Goal: Task Accomplishment & Management: Check status

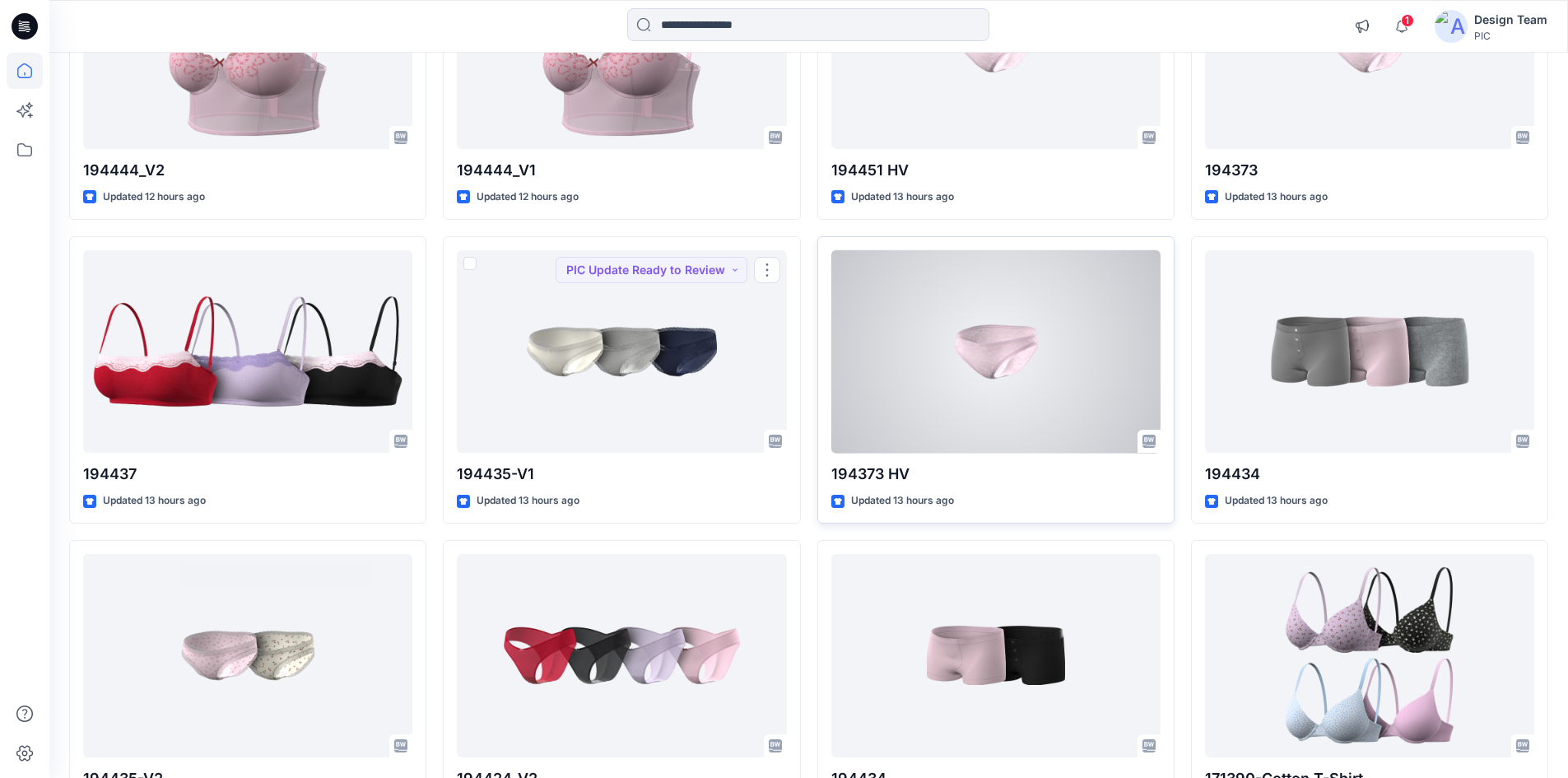
scroll to position [1811, 0]
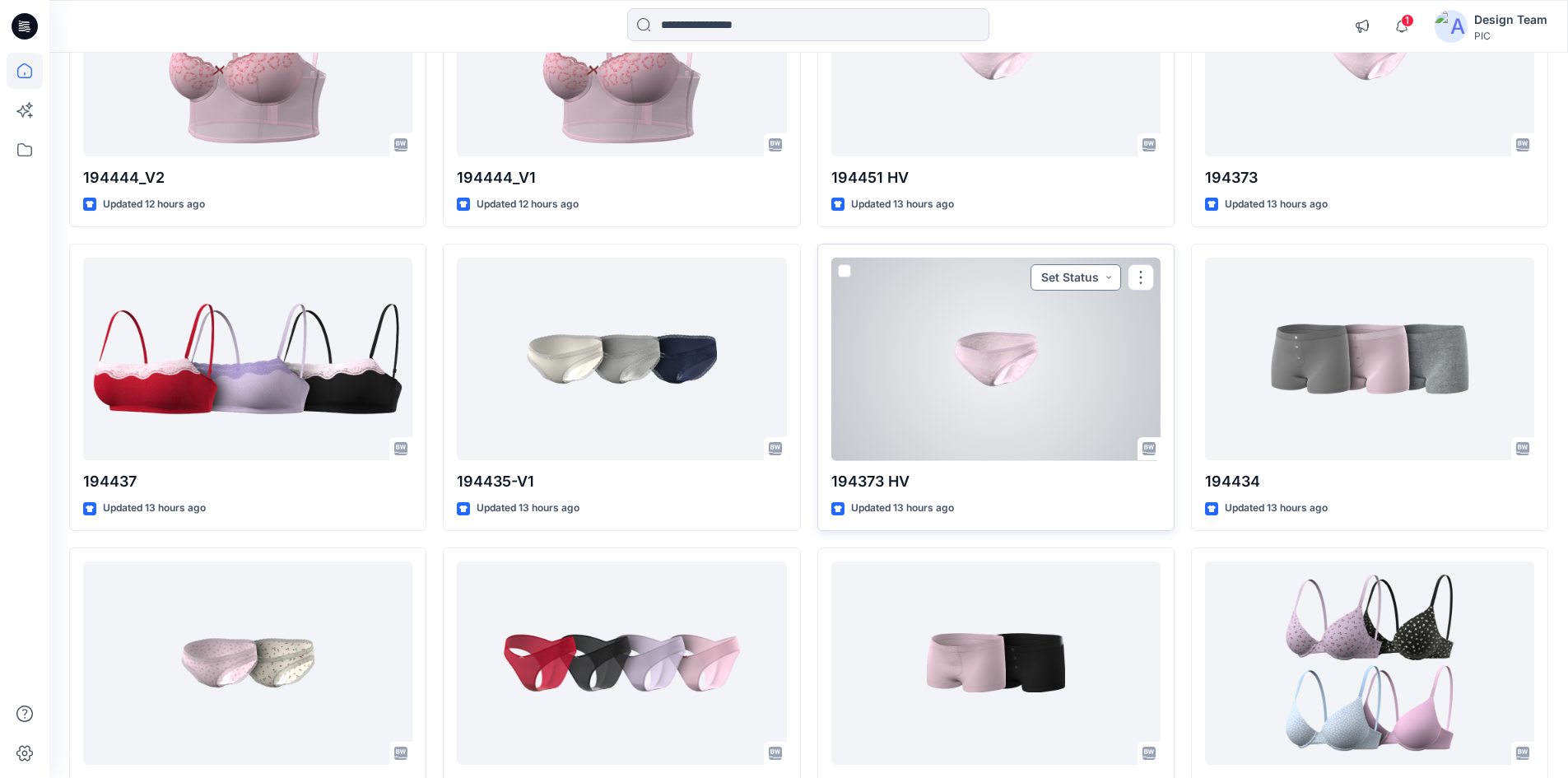
click at [1096, 281] on button "Set Status" at bounding box center [1075, 278] width 90 height 26
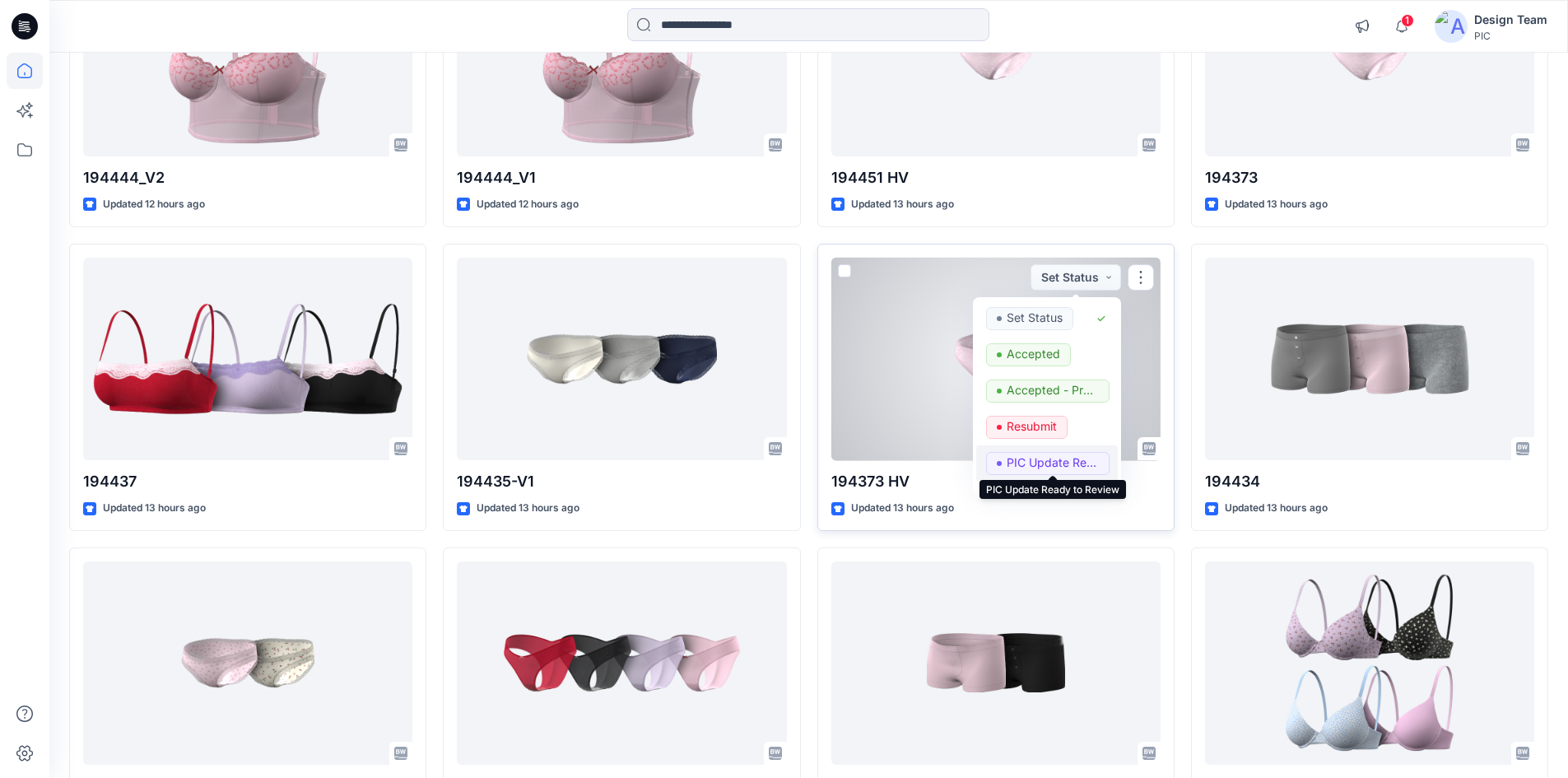
click at [1036, 461] on p "PIC Update Ready to Review" at bounding box center [1053, 462] width 92 height 22
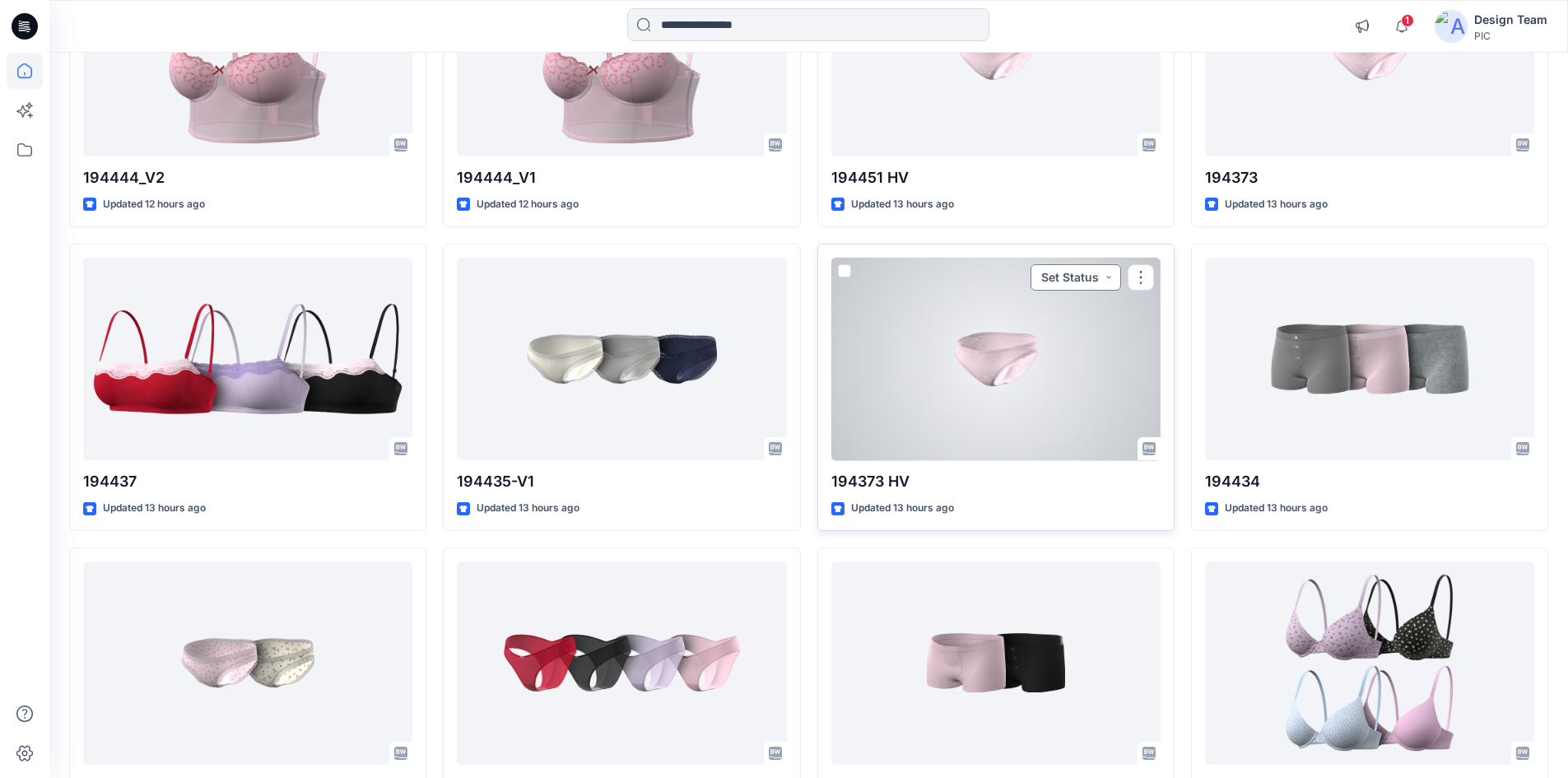
click at [1098, 283] on button "Set Status" at bounding box center [1075, 278] width 90 height 26
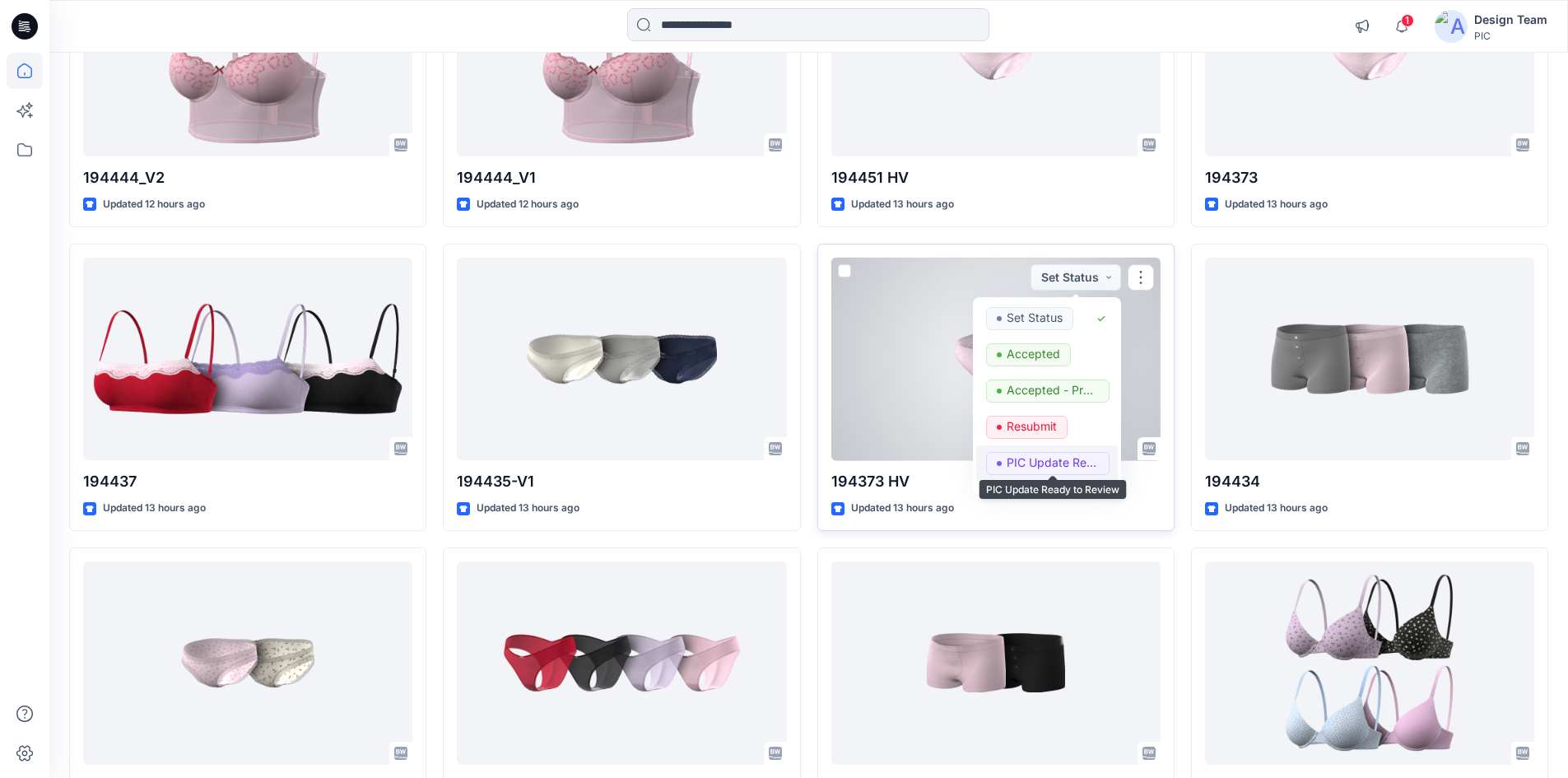
click at [1046, 457] on p "PIC Update Ready to Review" at bounding box center [1053, 462] width 92 height 22
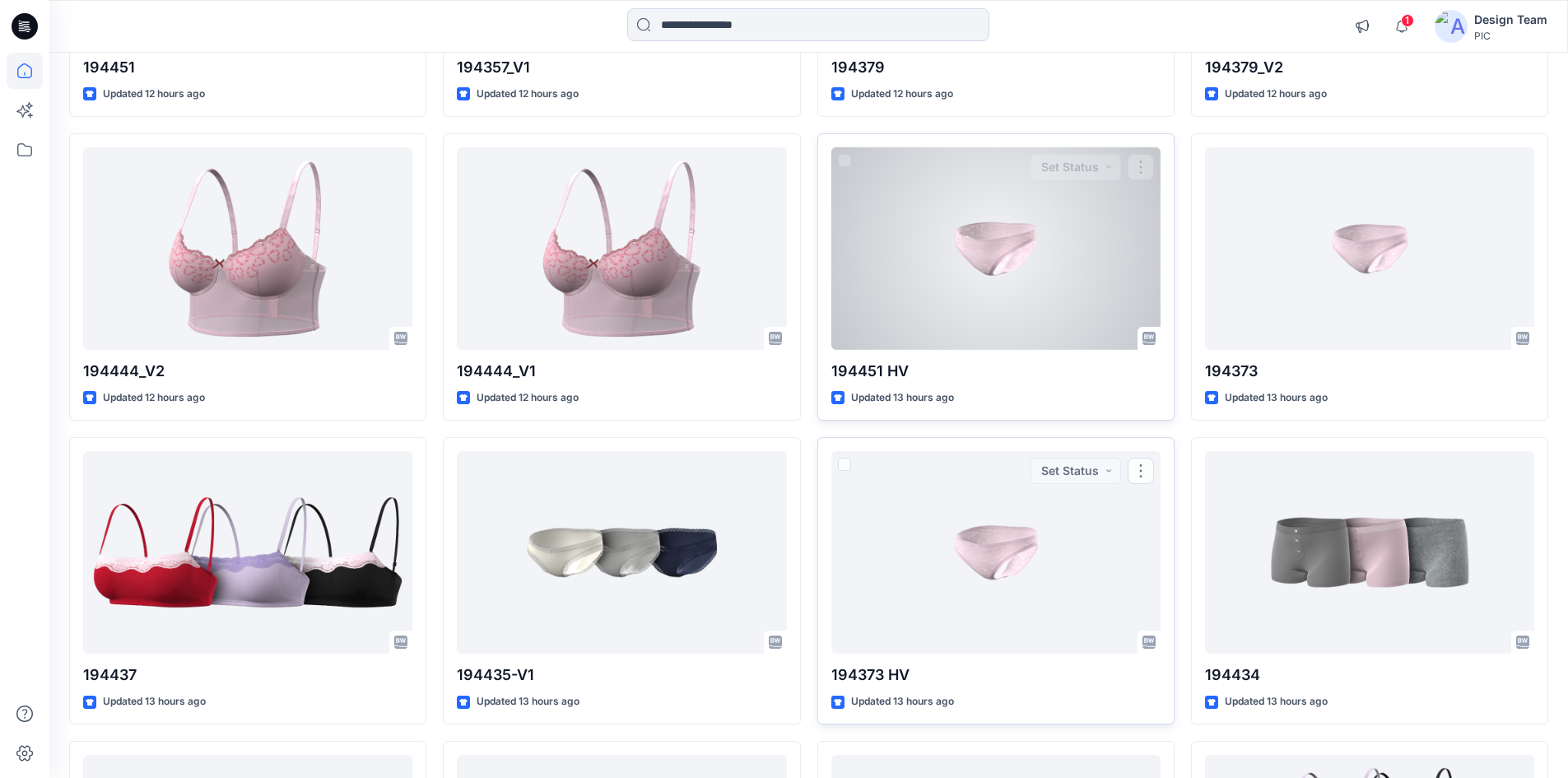
scroll to position [1482, 0]
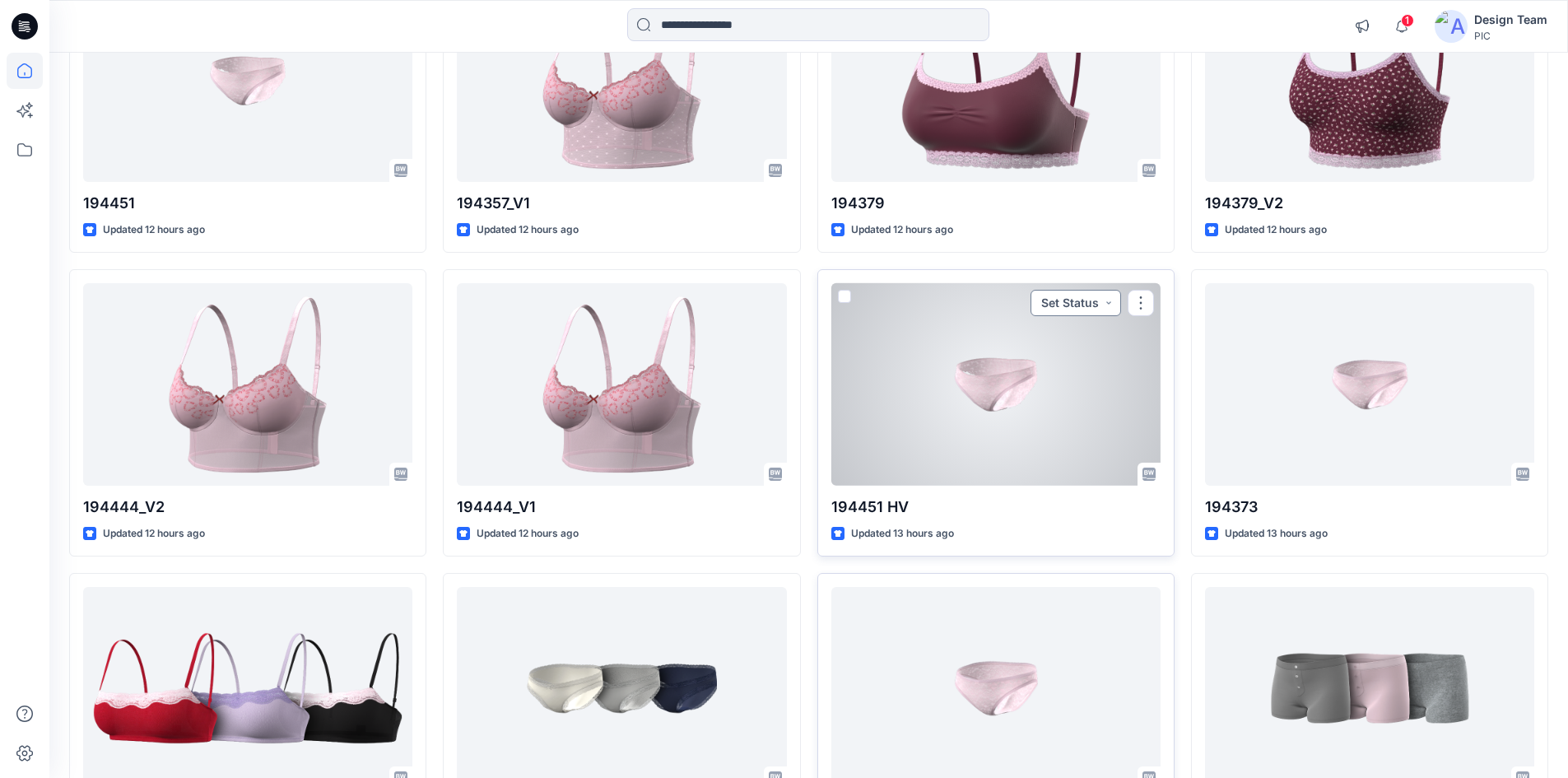
click at [1089, 305] on button "Set Status" at bounding box center [1075, 303] width 90 height 26
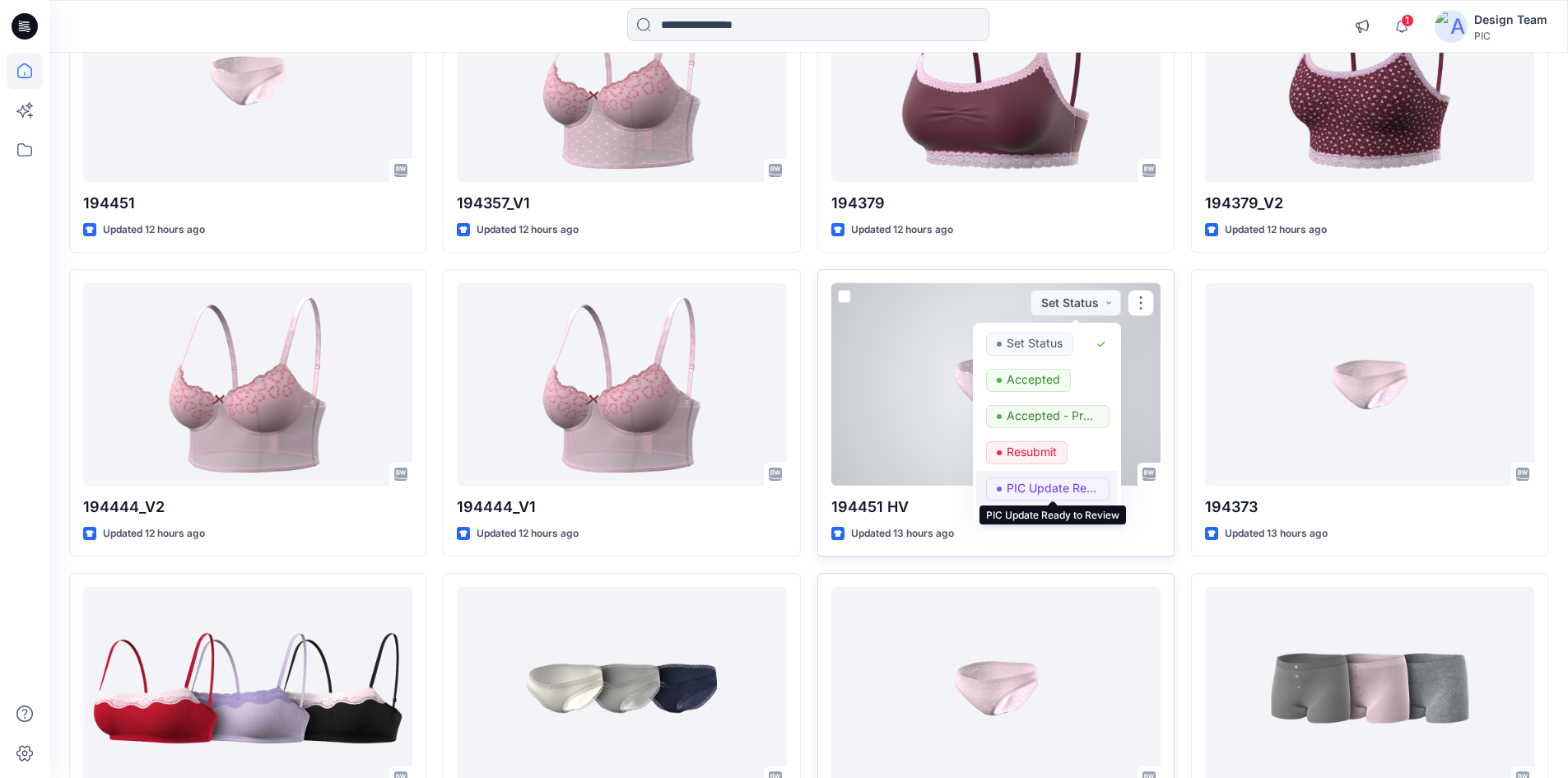
click at [1031, 480] on p "PIC Update Ready to Review" at bounding box center [1053, 488] width 92 height 22
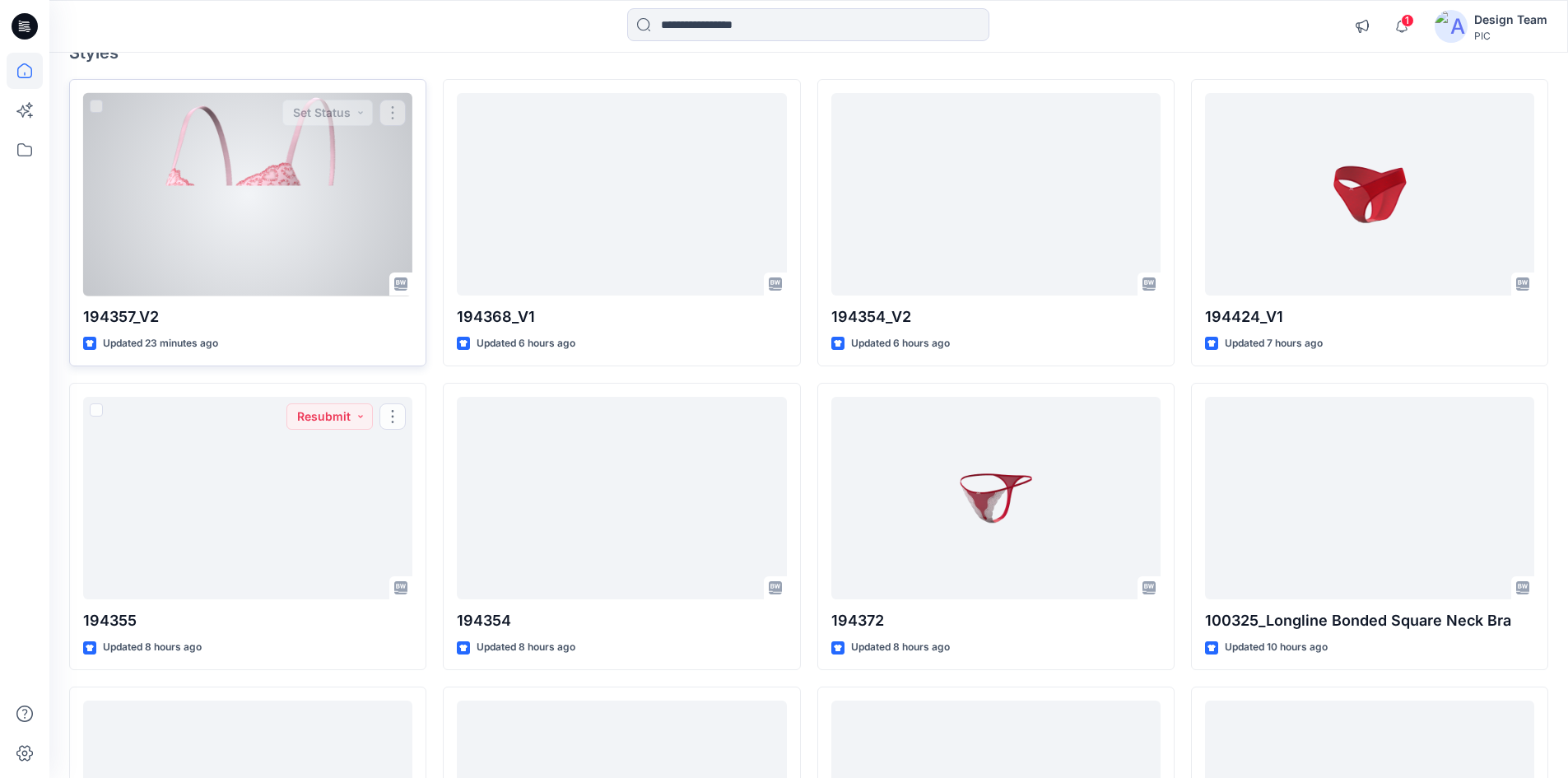
scroll to position [0, 0]
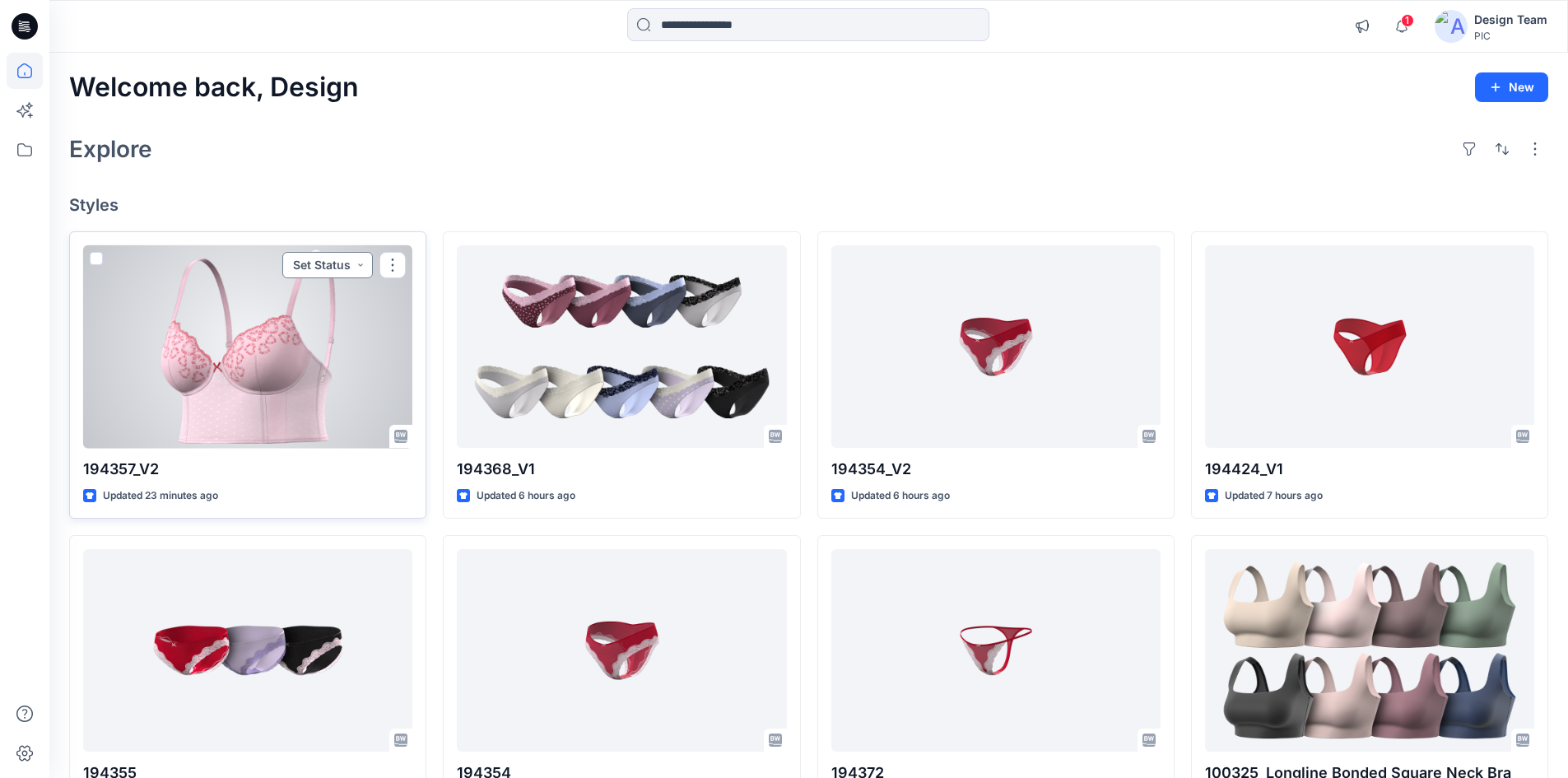
click at [335, 272] on button "Set Status" at bounding box center [327, 265] width 90 height 26
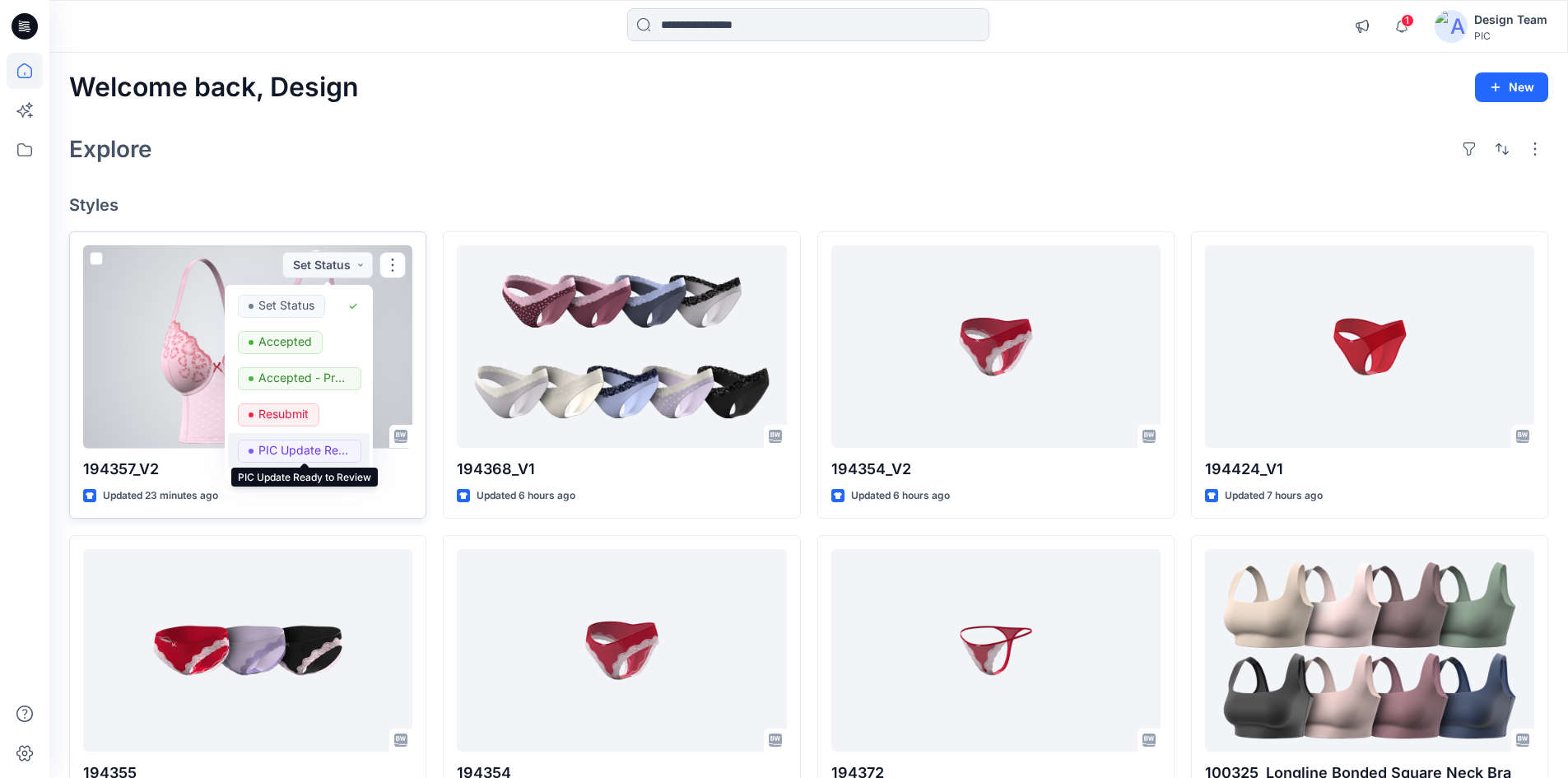
click at [322, 448] on p "PIC Update Ready to Review" at bounding box center [305, 450] width 92 height 22
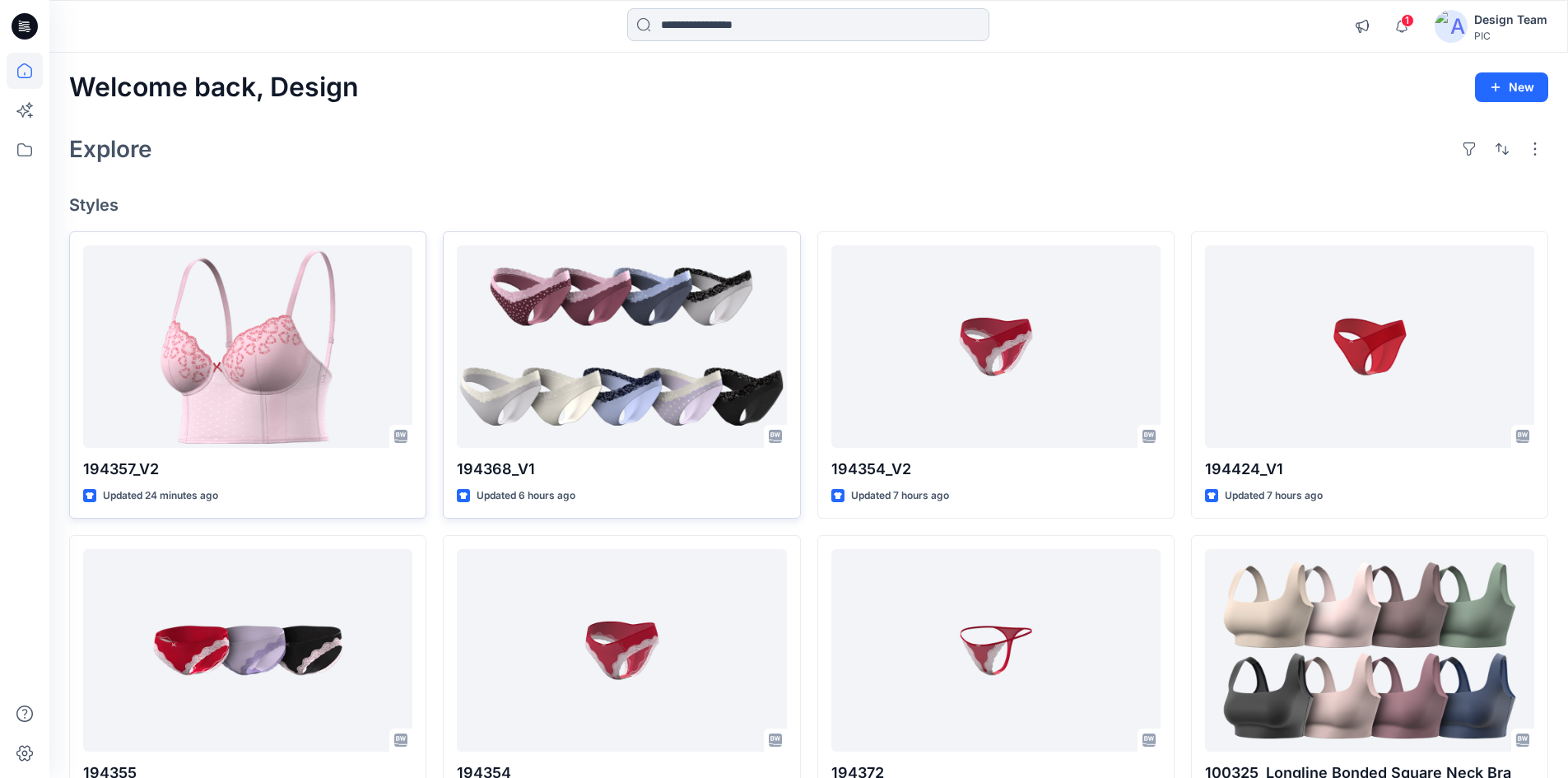
click at [767, 27] on input at bounding box center [808, 24] width 362 height 33
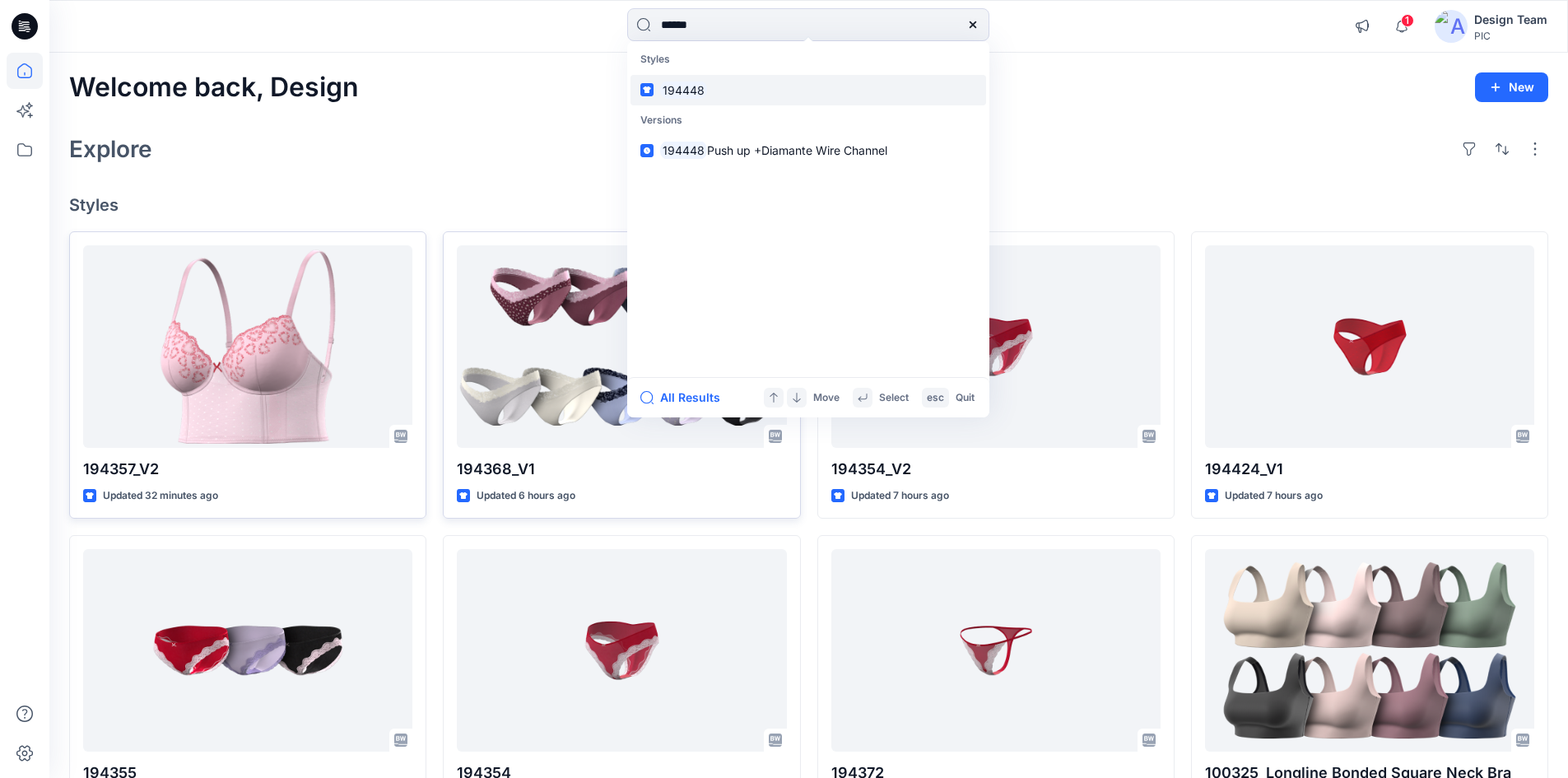
type input "******"
click at [720, 88] on link "194448" at bounding box center [808, 90] width 356 height 30
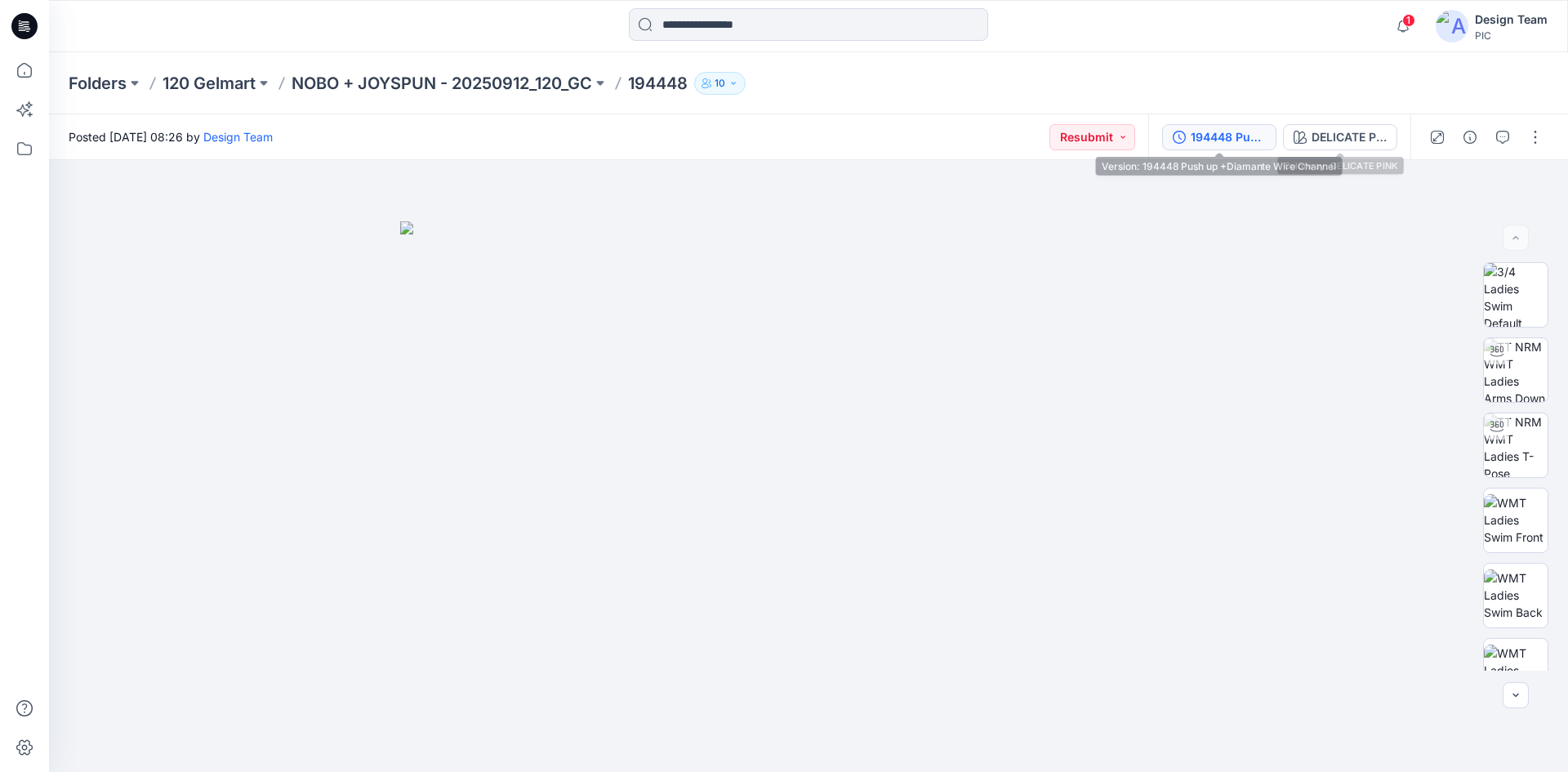
click at [1245, 131] on div "194448 Push up +Diamante Wire Channel" at bounding box center [1228, 136] width 75 height 18
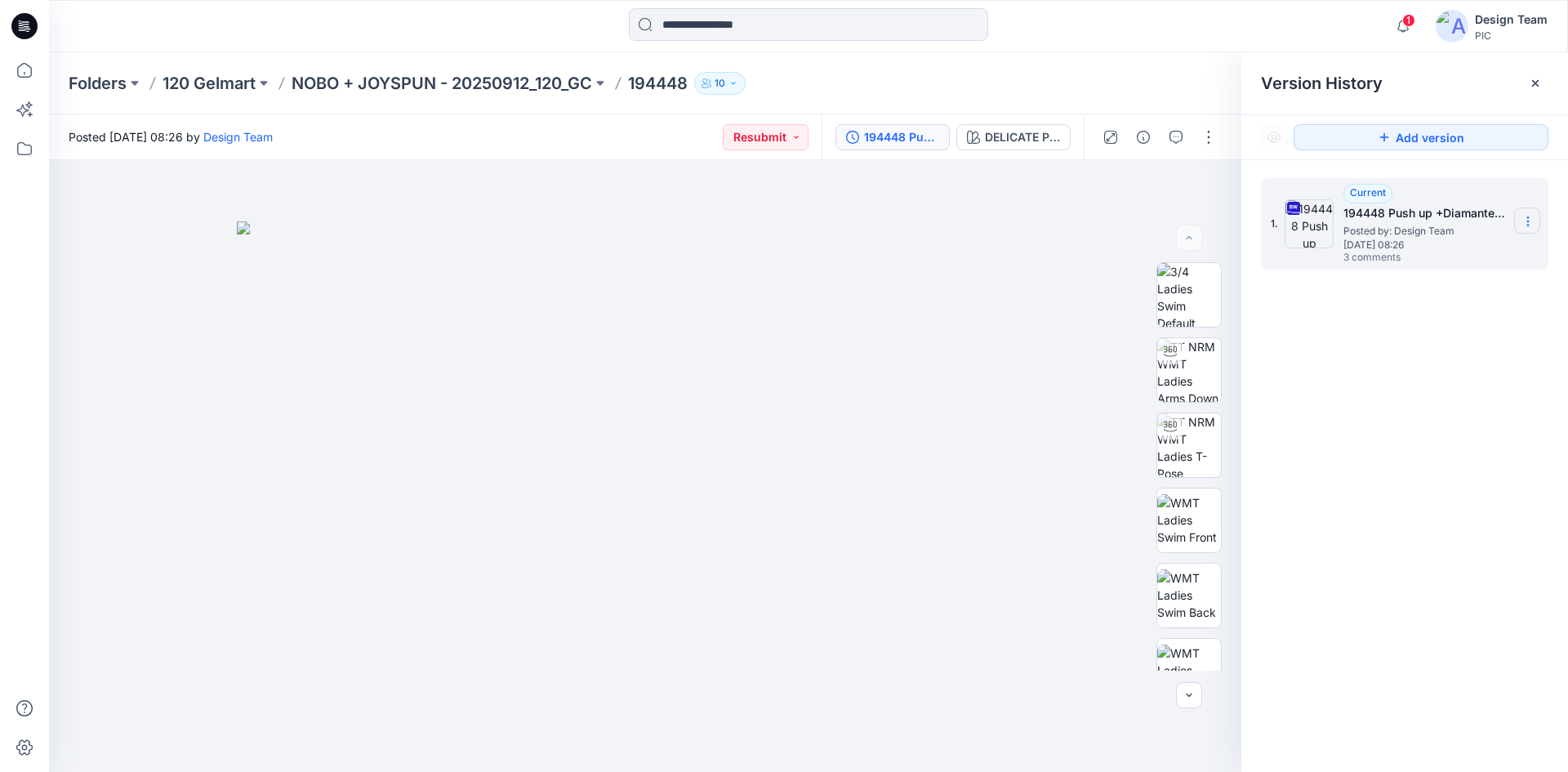
click at [1530, 219] on icon at bounding box center [1527, 221] width 13 height 13
click at [1462, 256] on span "Download Source BW File" at bounding box center [1445, 253] width 137 height 20
click at [1169, 138] on icon "button" at bounding box center [1175, 136] width 13 height 13
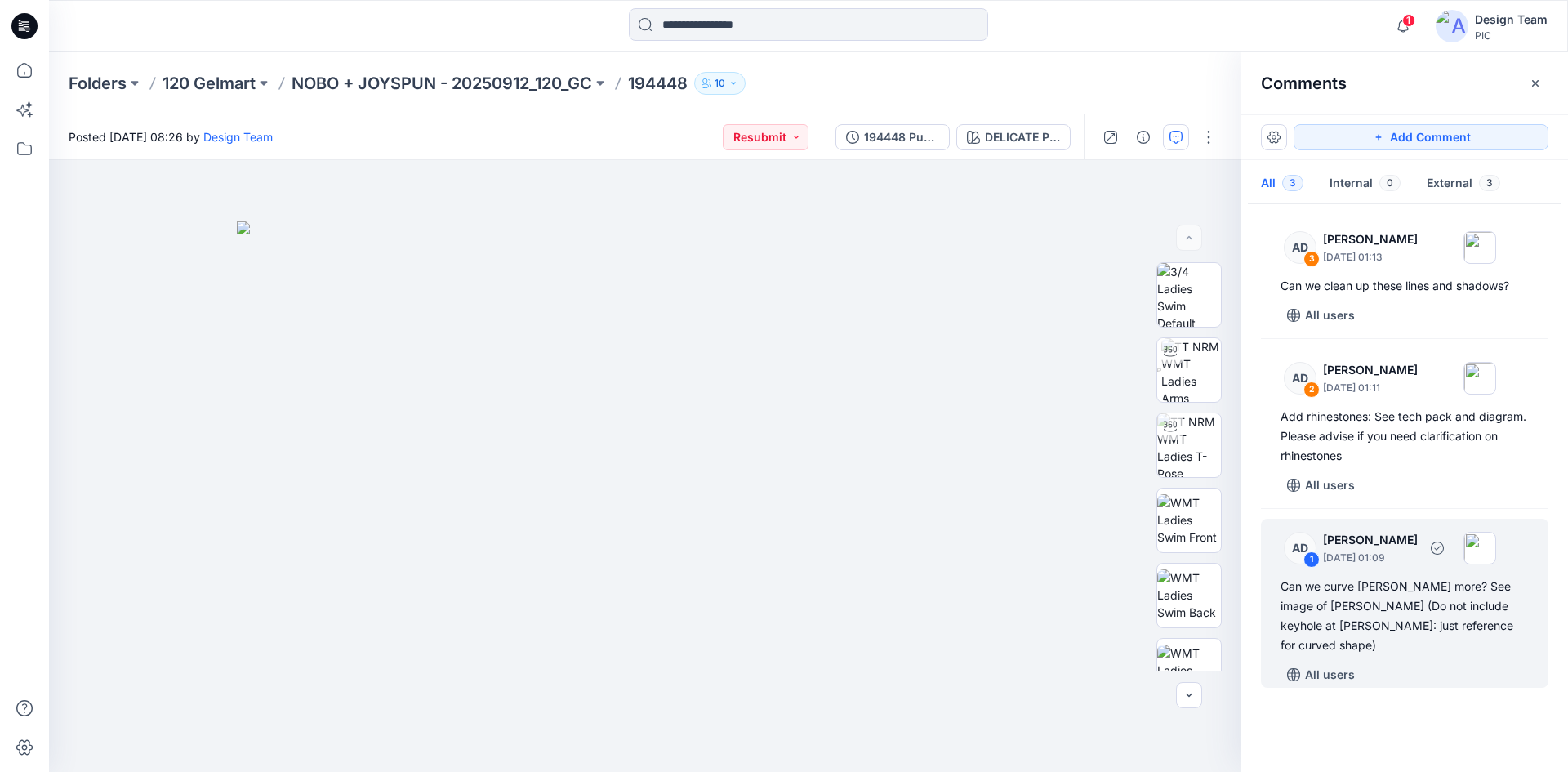
click at [1381, 602] on div "Can we curve gore more? See image of gore (Do not include keyhole at gore: just…" at bounding box center [1405, 616] width 249 height 79
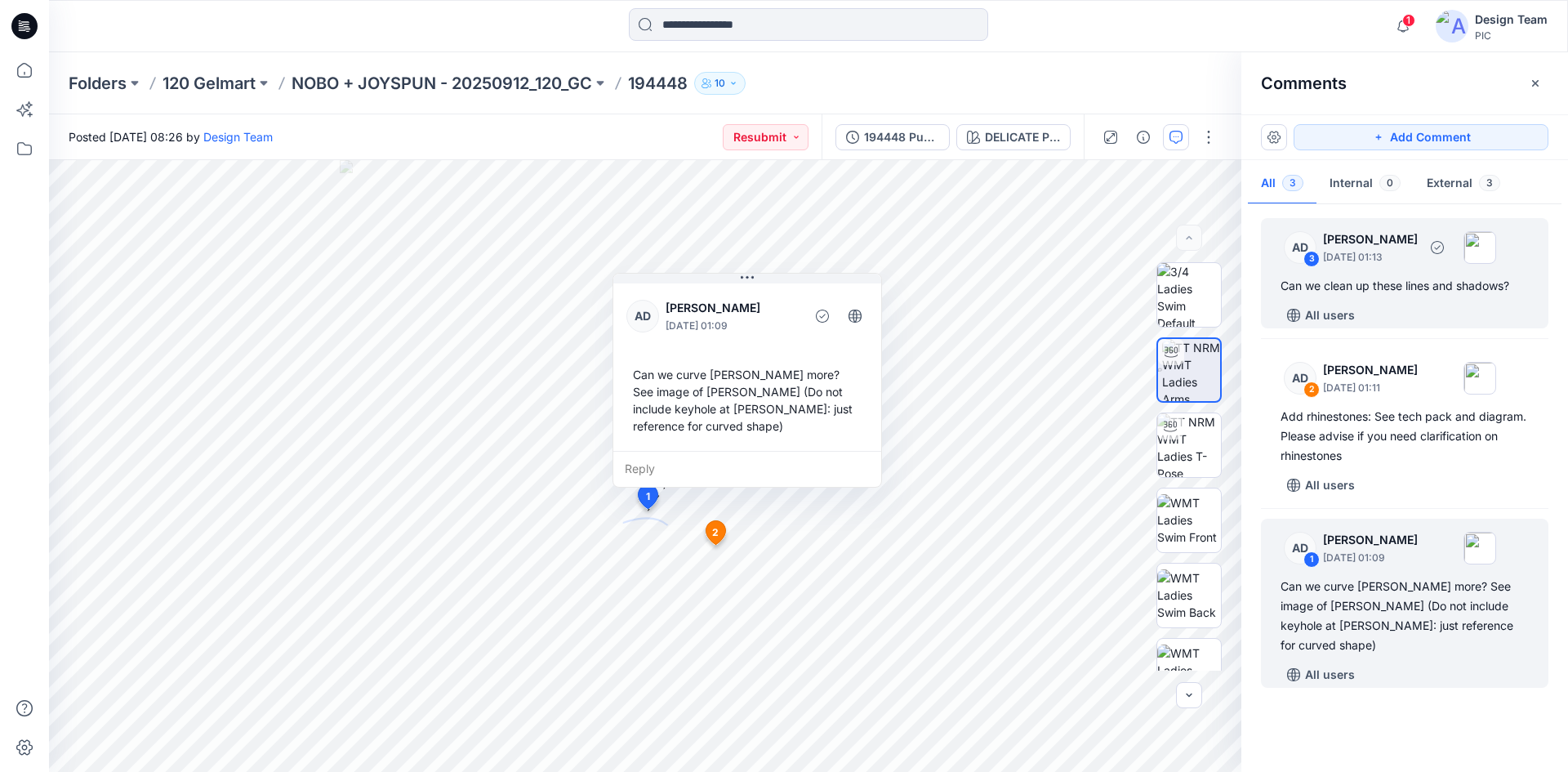
click at [1400, 294] on div "Can we clean up these lines and shadows?" at bounding box center [1405, 286] width 249 height 20
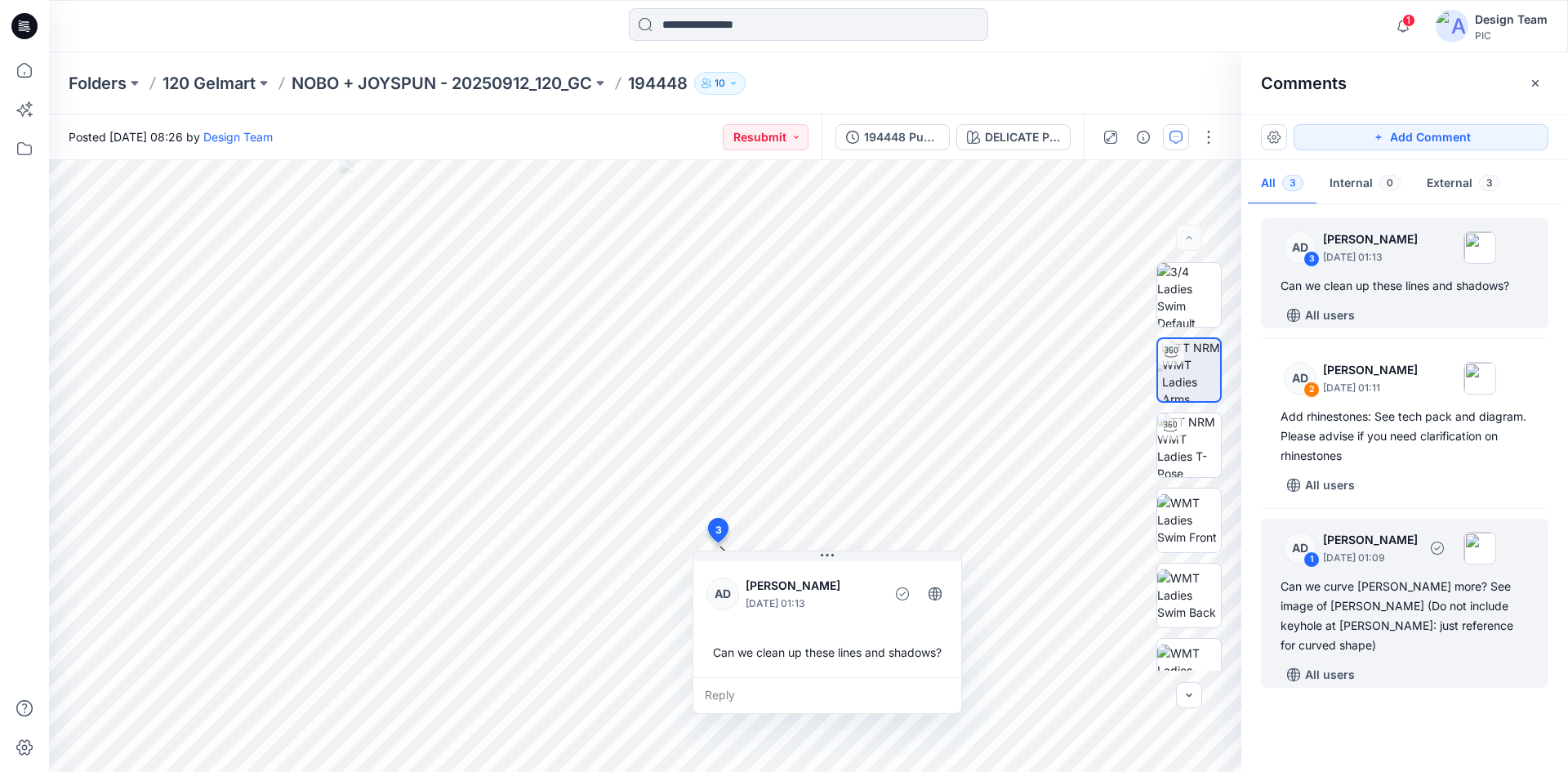
click at [1432, 601] on div "Can we curve gore more? See image of gore (Do not include keyhole at gore: just…" at bounding box center [1405, 616] width 249 height 79
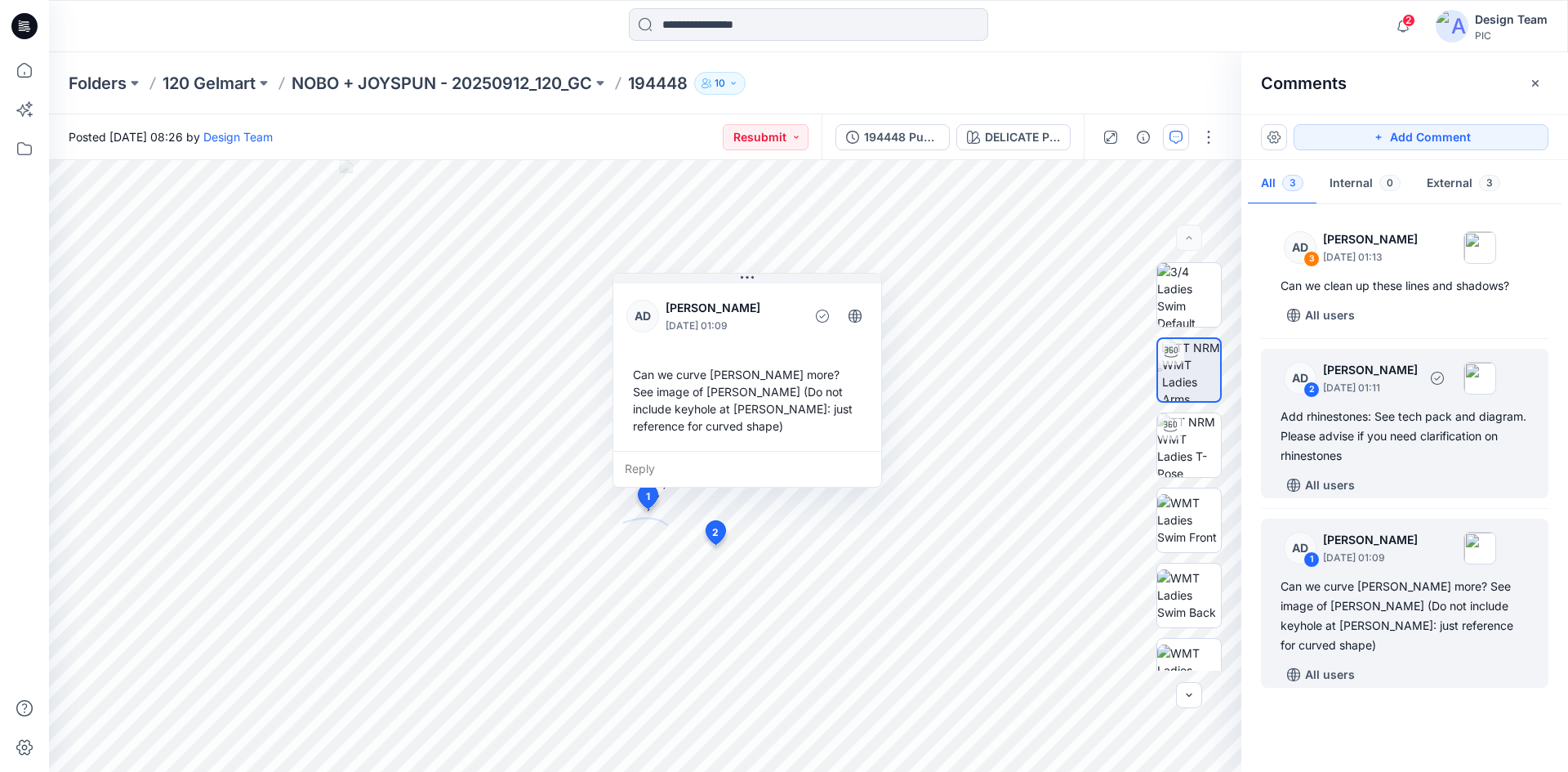
click at [1380, 434] on div "Add rhinestones: See tech pack and diagram. Please advise if you need clarifica…" at bounding box center [1405, 436] width 249 height 59
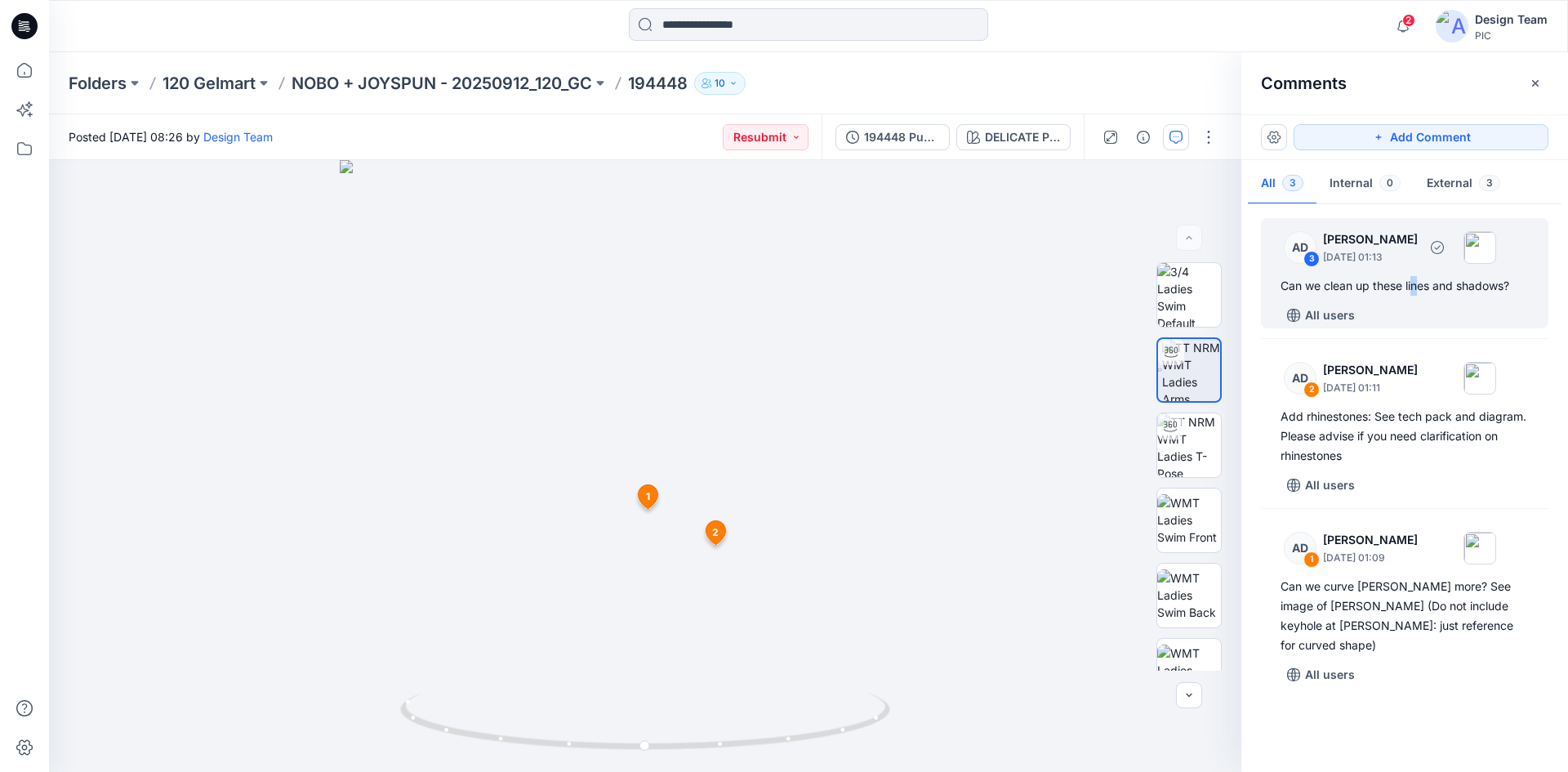
click at [1415, 279] on div "Can we clean up these lines and shadows?" at bounding box center [1405, 286] width 249 height 20
click at [1380, 268] on div "AD 3 Alex Degner September 26, 2025 01:13" at bounding box center [1383, 247] width 225 height 45
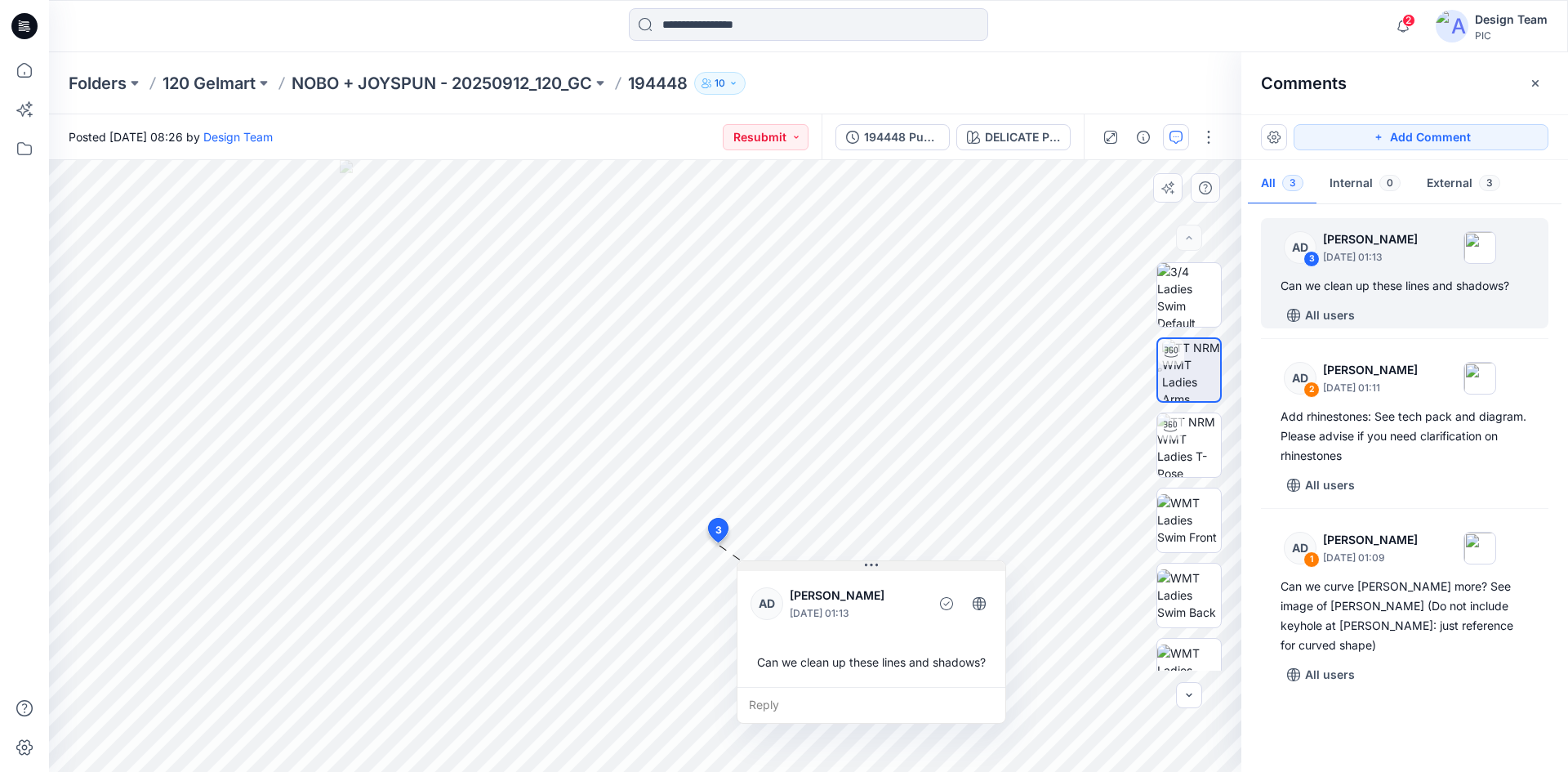
drag, startPoint x: 735, startPoint y: 555, endPoint x: 778, endPoint y: 566, distance: 44.4
click at [778, 566] on button at bounding box center [871, 566] width 268 height 9
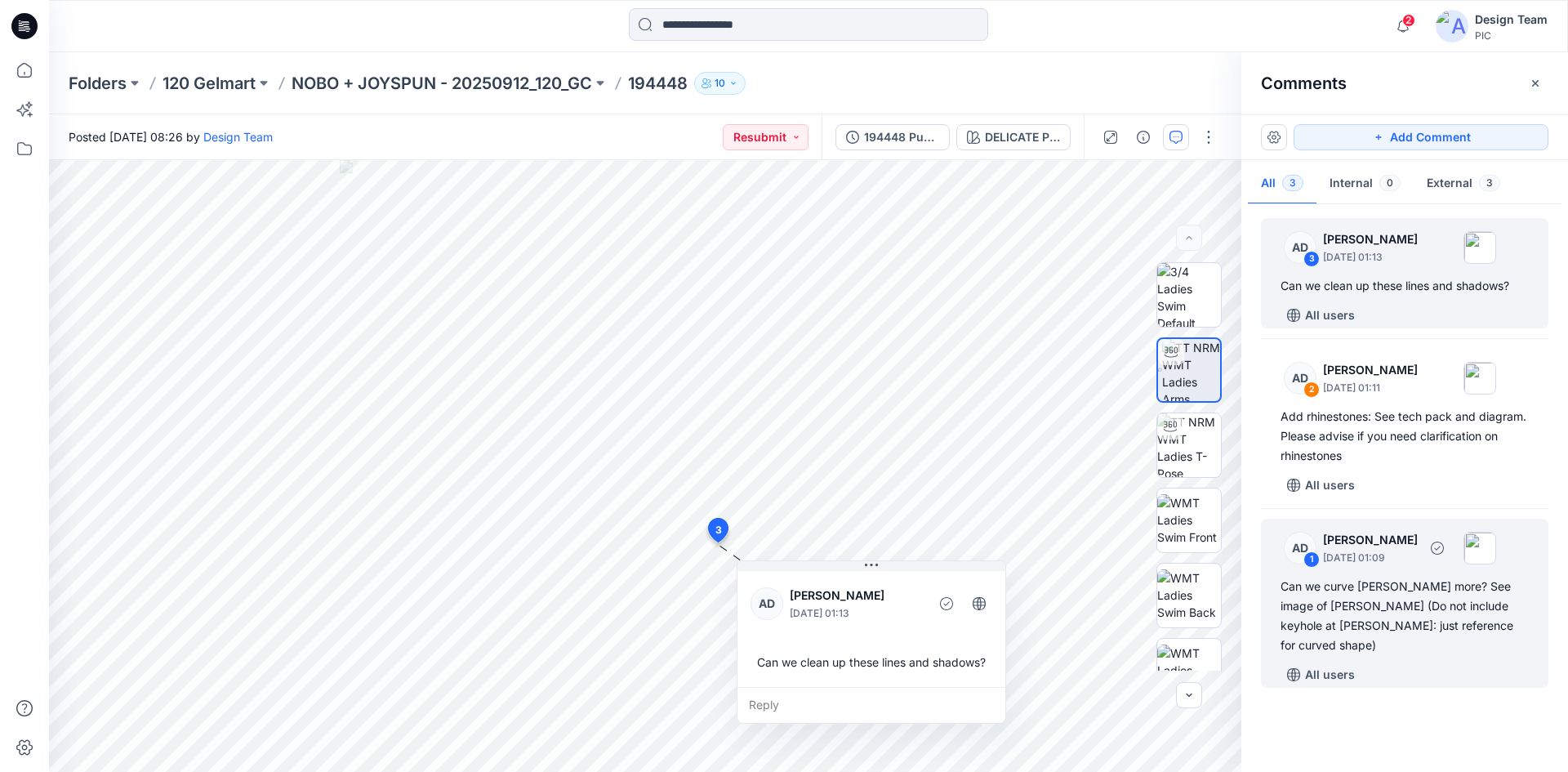
click at [1359, 615] on div "Can we curve gore more? See image of gore (Do not include keyhole at gore: just…" at bounding box center [1405, 616] width 249 height 79
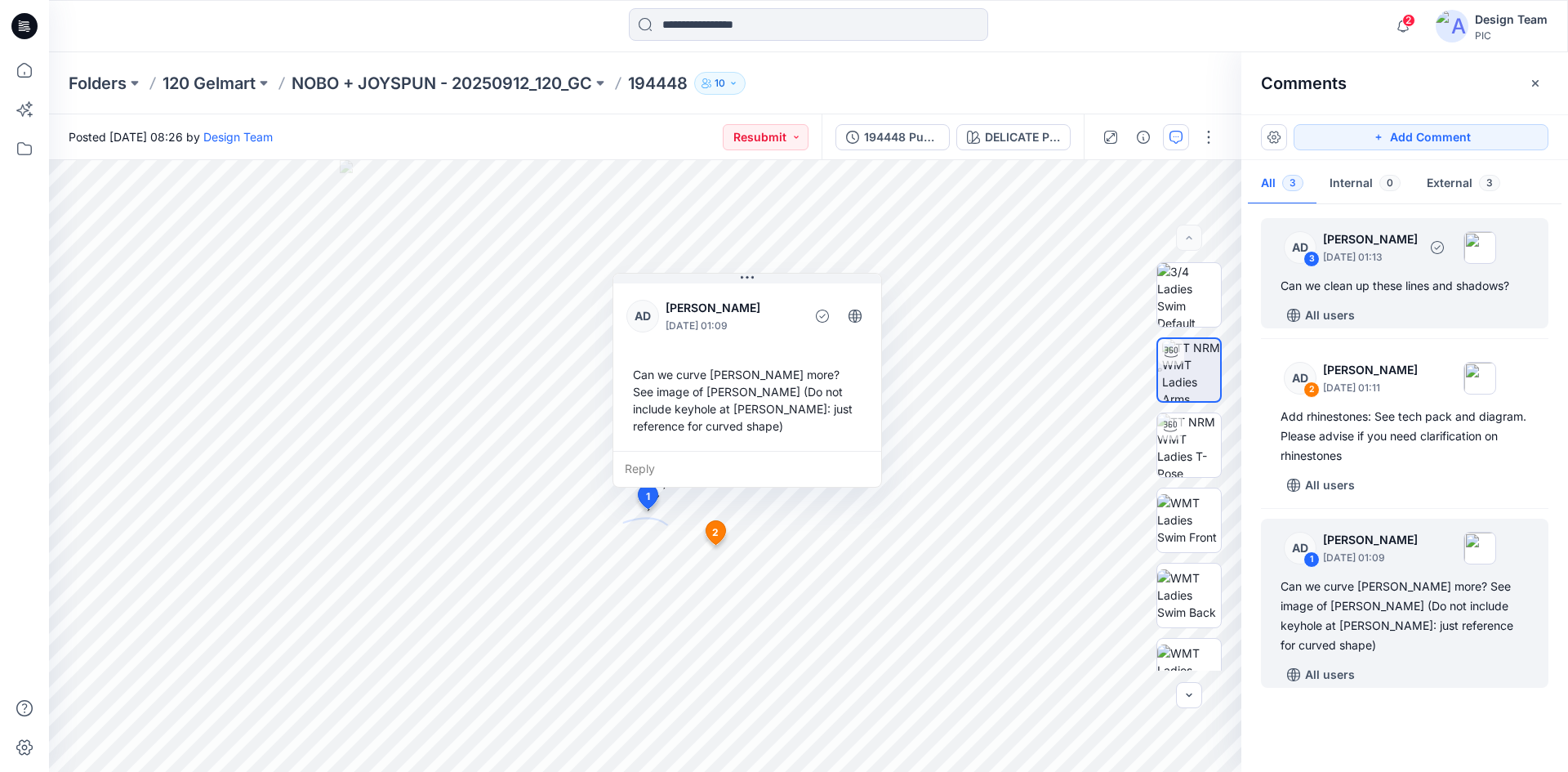
click at [1389, 305] on div "All users" at bounding box center [1414, 315] width 268 height 26
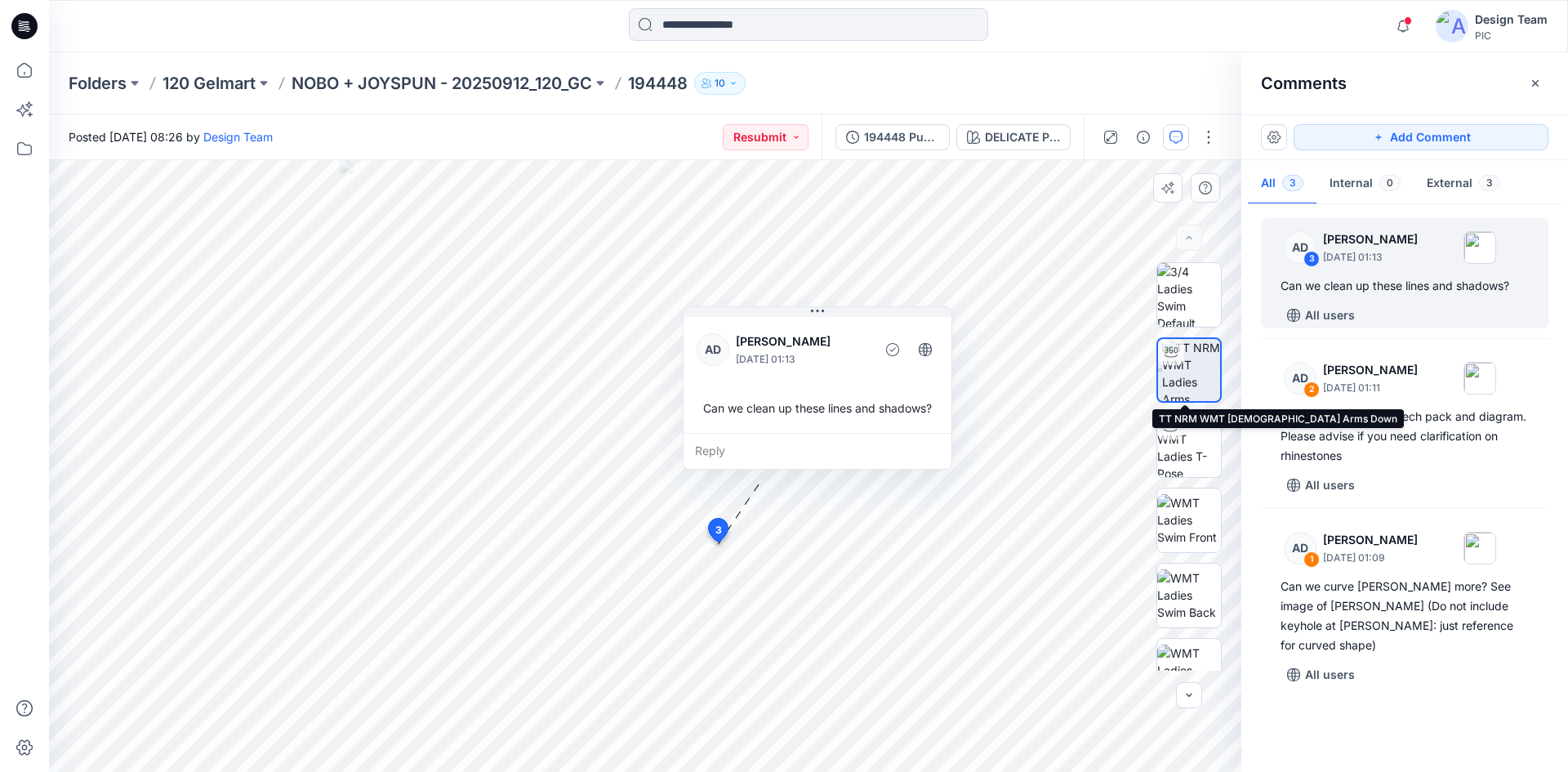
click at [1190, 371] on img at bounding box center [1191, 370] width 58 height 62
click at [1194, 419] on img at bounding box center [1189, 446] width 64 height 64
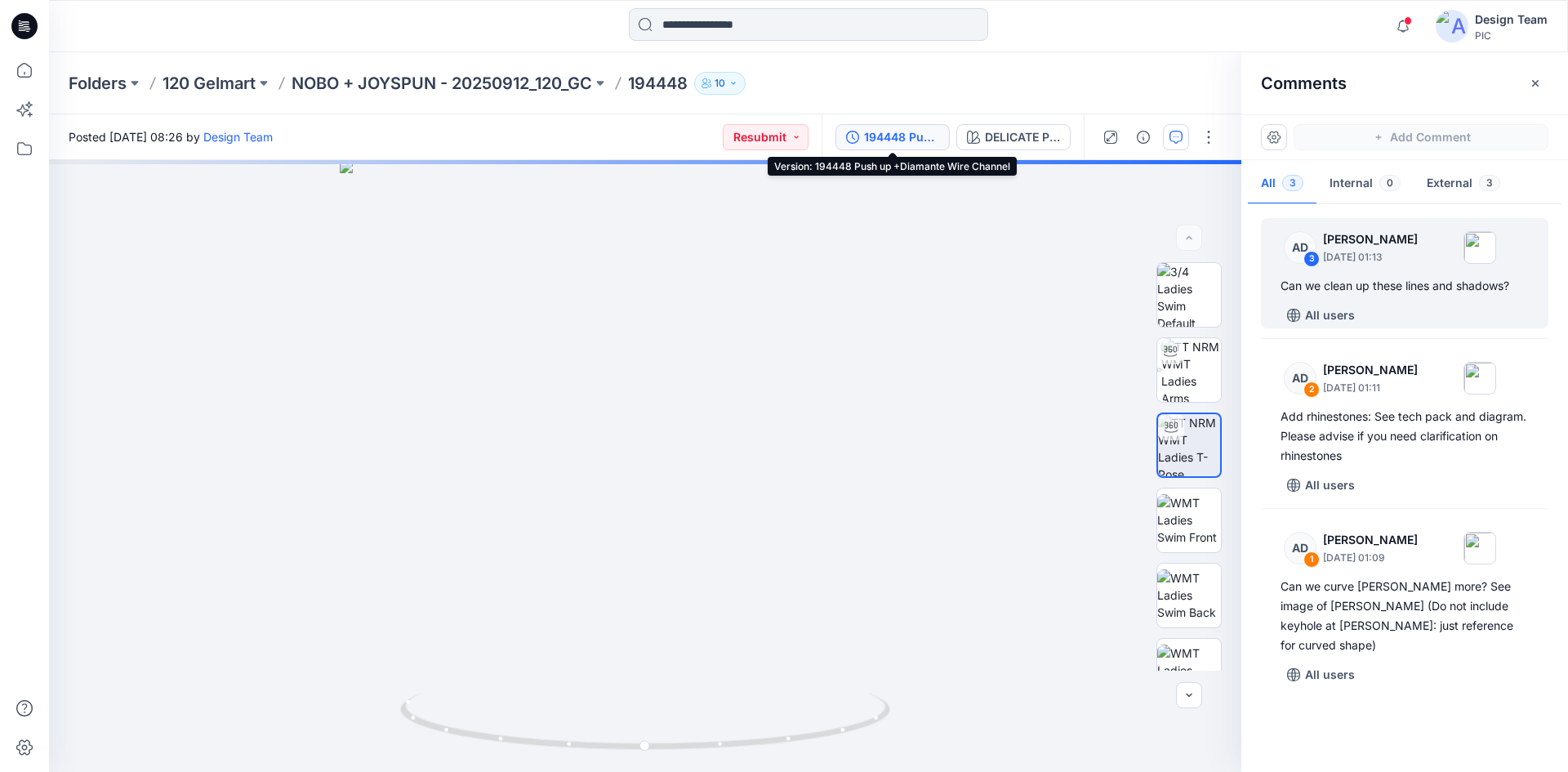
click at [897, 140] on div "194448 Push up +Diamante Wire Channel" at bounding box center [901, 136] width 75 height 18
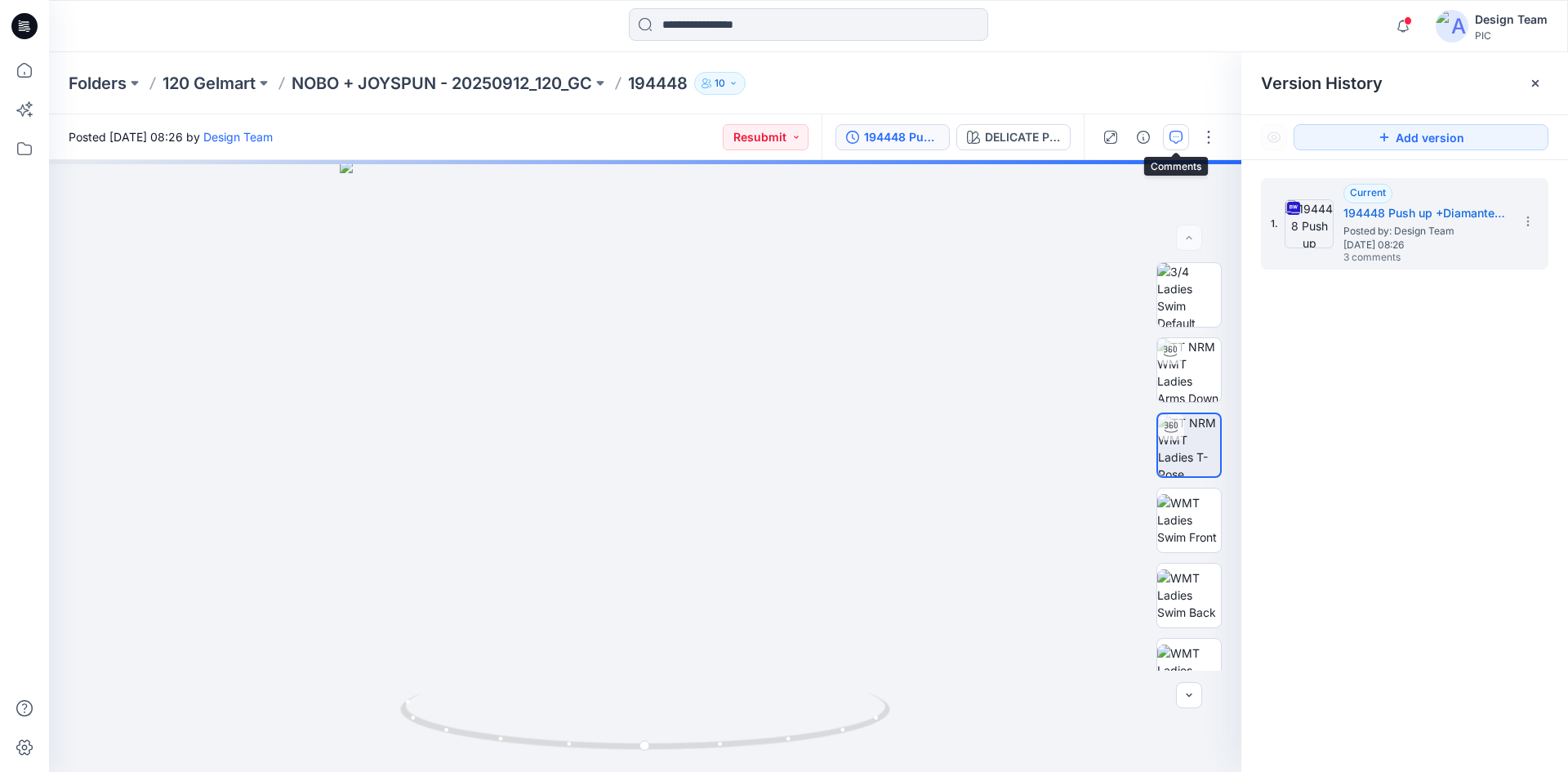
click at [1169, 135] on button "button" at bounding box center [1176, 137] width 26 height 26
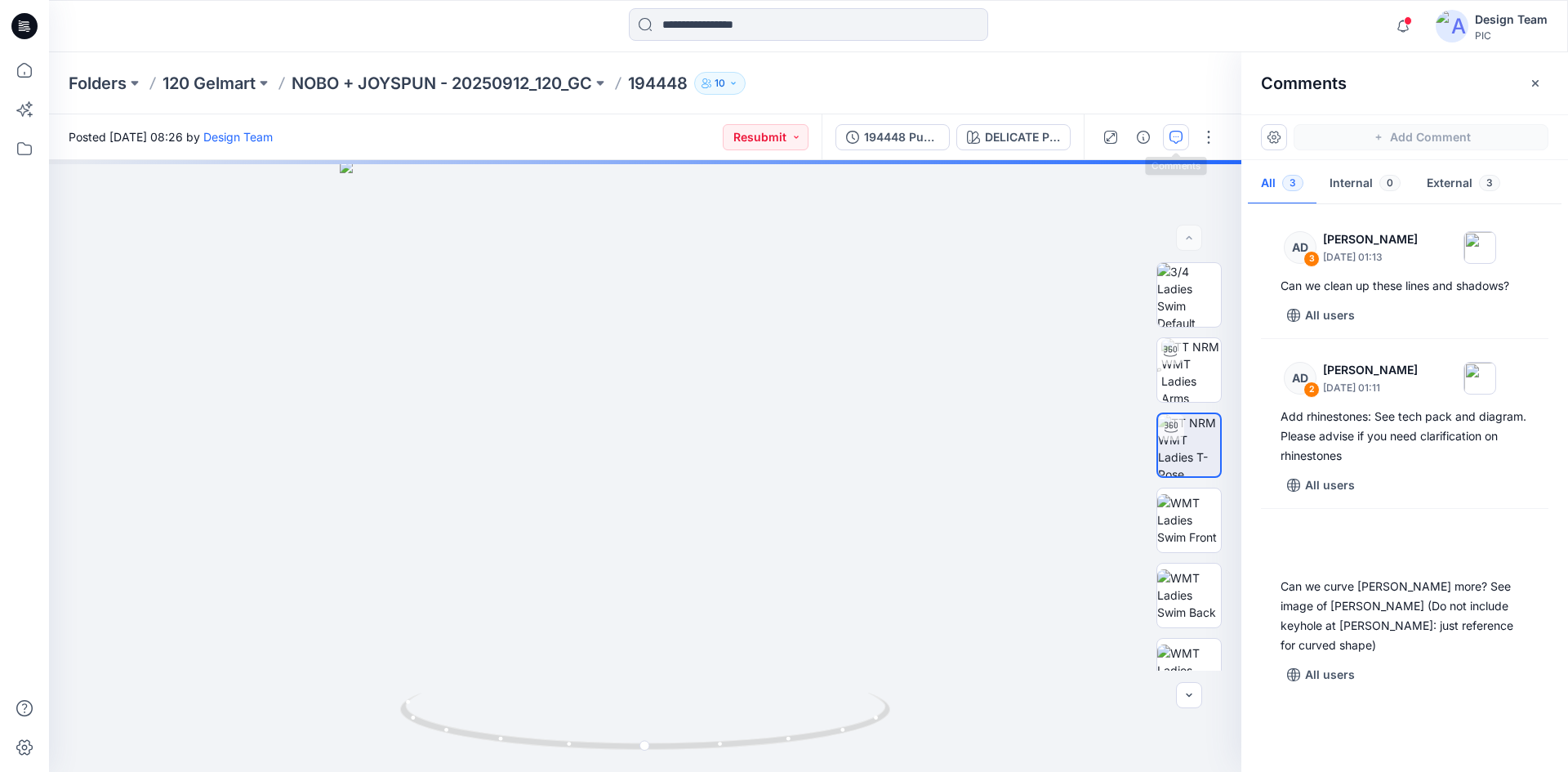
click at [1169, 142] on icon "button" at bounding box center [1175, 136] width 13 height 13
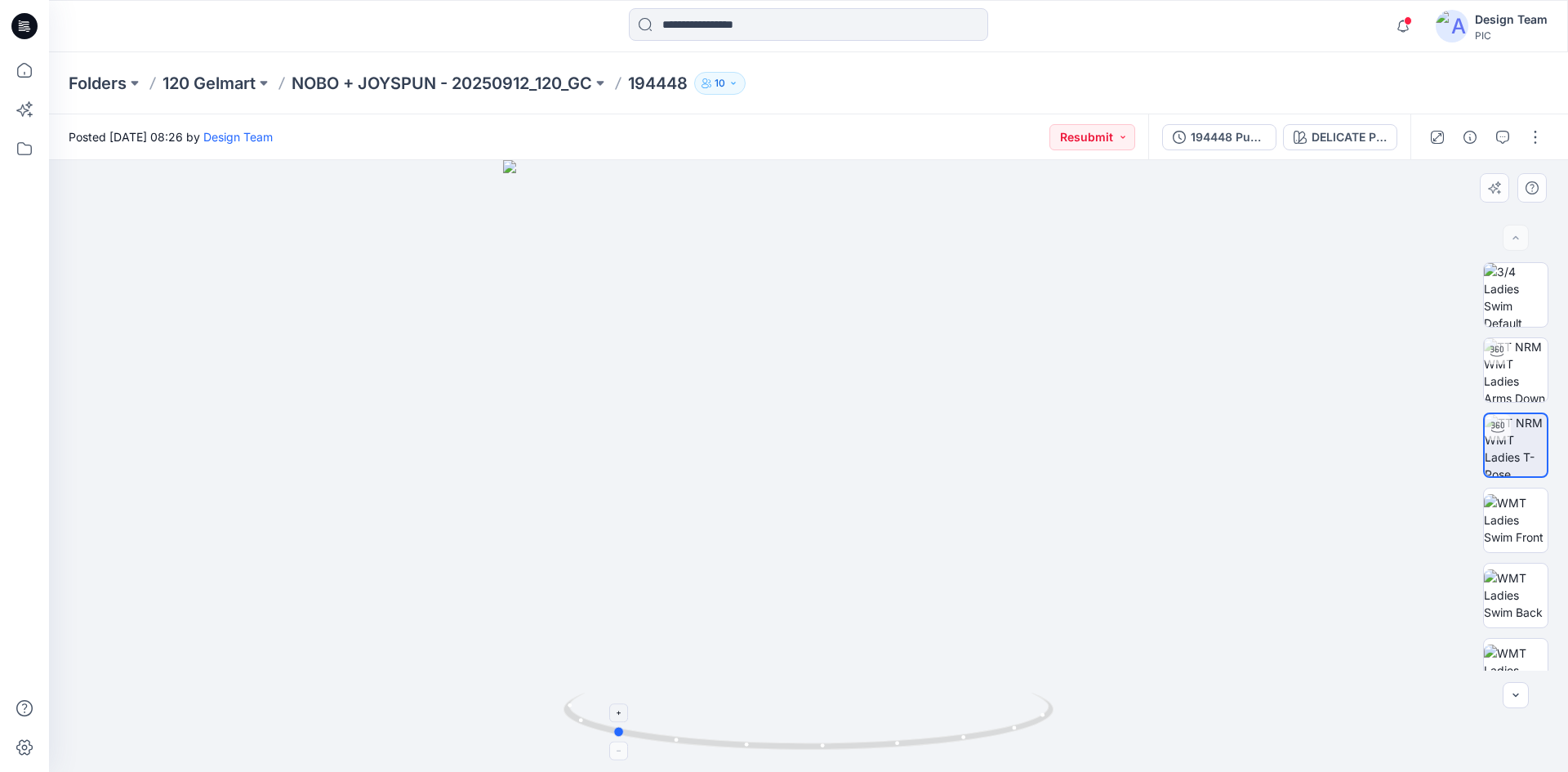
drag, startPoint x: 1000, startPoint y: 732, endPoint x: 798, endPoint y: 721, distance: 202.3
click at [798, 723] on icon at bounding box center [811, 723] width 494 height 61
